Goal: Task Accomplishment & Management: Complete application form

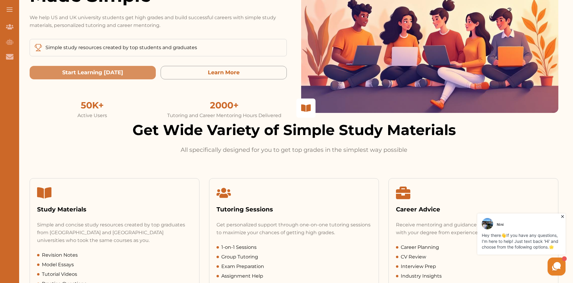
scroll to position [90, 0]
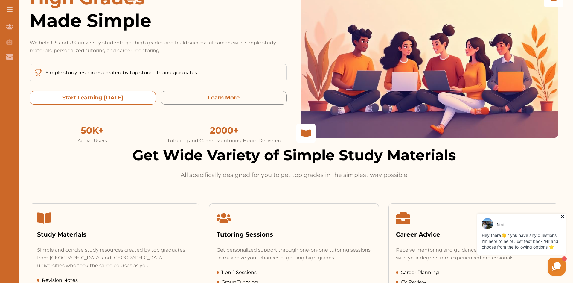
click at [134, 103] on today "Start Learning Today" at bounding box center [93, 97] width 126 height 13
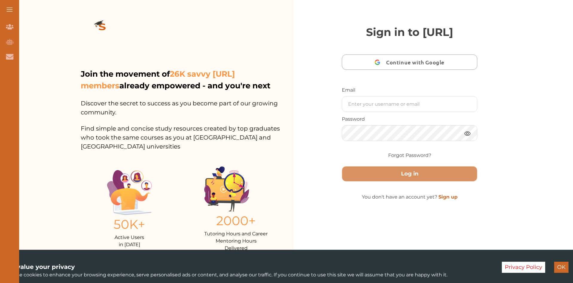
click at [410, 69] on span "Continue with Google" at bounding box center [416, 62] width 61 height 14
